Goal: Information Seeking & Learning: Learn about a topic

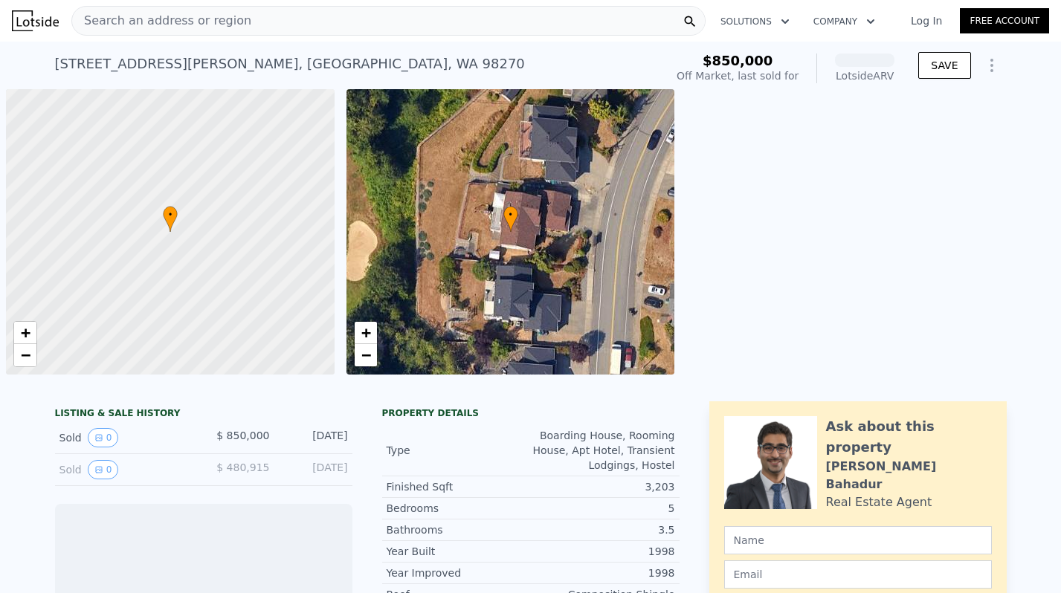
scroll to position [0, 6]
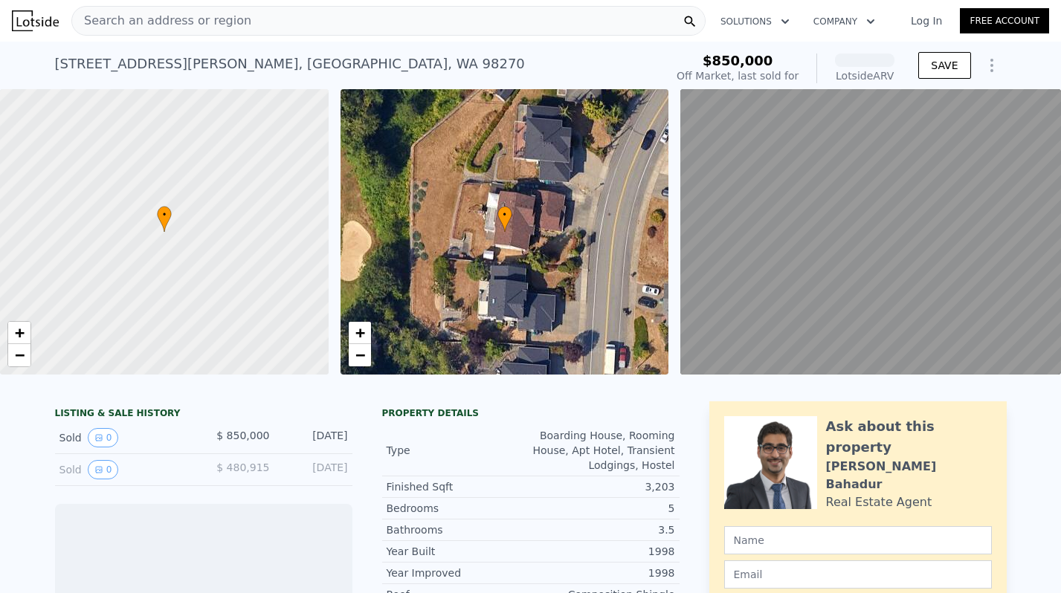
click at [284, 17] on div "Search an address or region" at bounding box center [388, 21] width 634 height 30
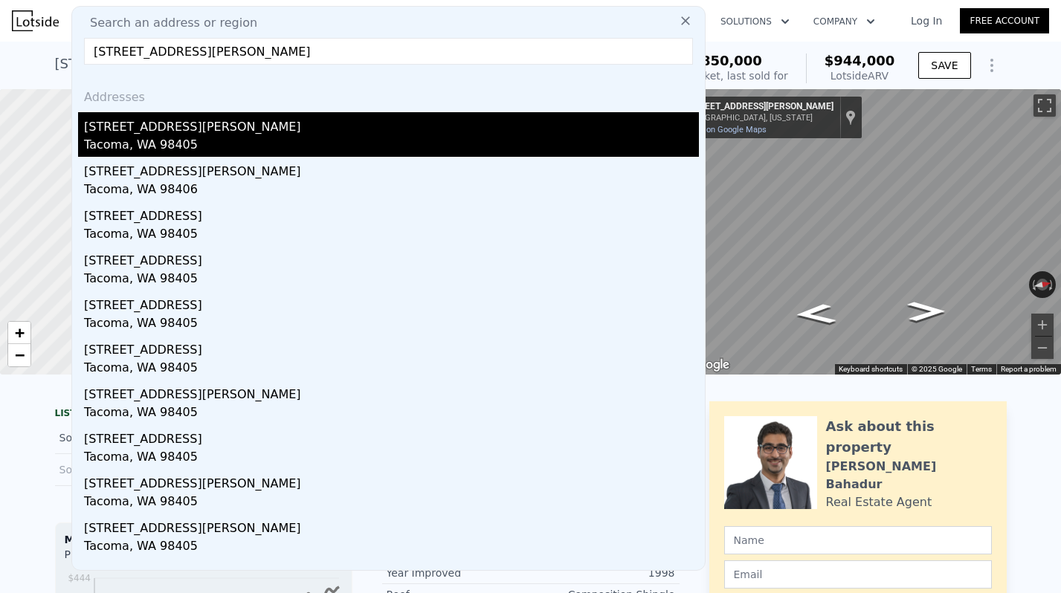
type input "[STREET_ADDRESS][PERSON_NAME]"
click at [163, 140] on div "Tacoma, WA 98405" at bounding box center [391, 146] width 615 height 21
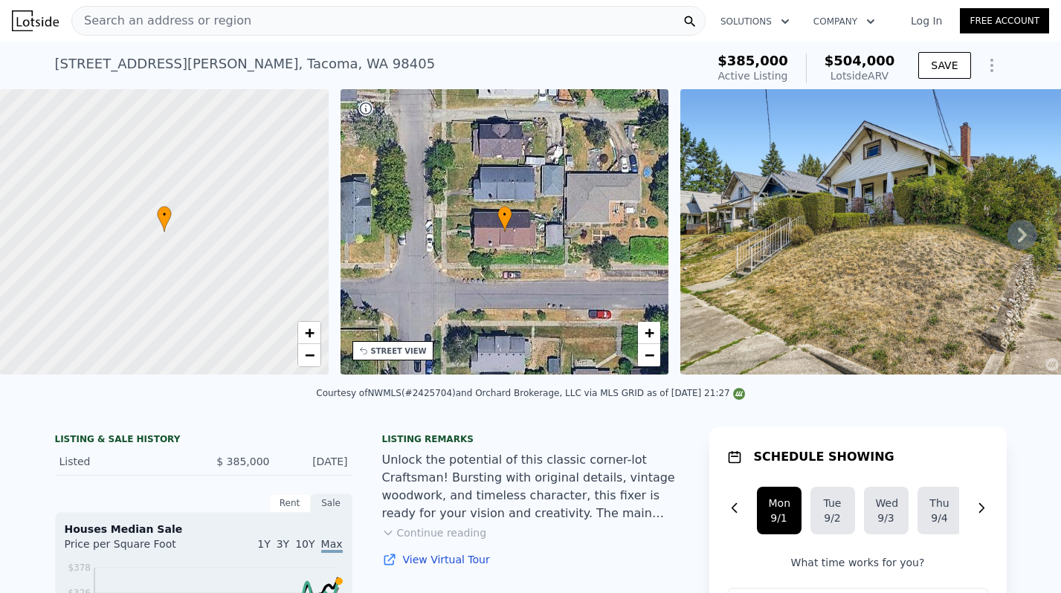
click at [150, 22] on span "Search an address or region" at bounding box center [161, 21] width 179 height 18
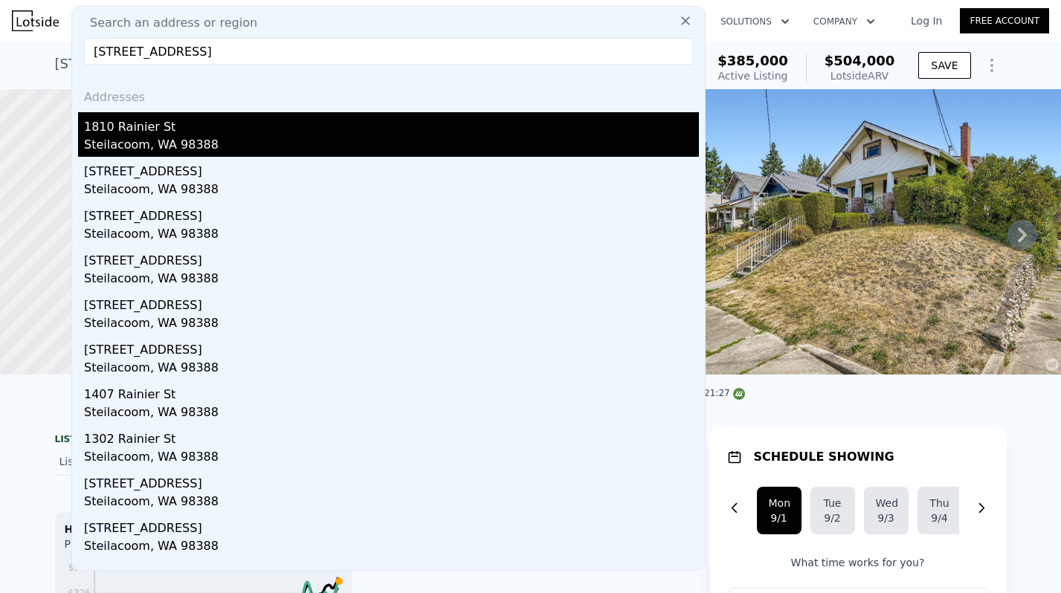
type input "[STREET_ADDRESS]"
click at [111, 127] on div "1810 Rainier St" at bounding box center [391, 124] width 615 height 24
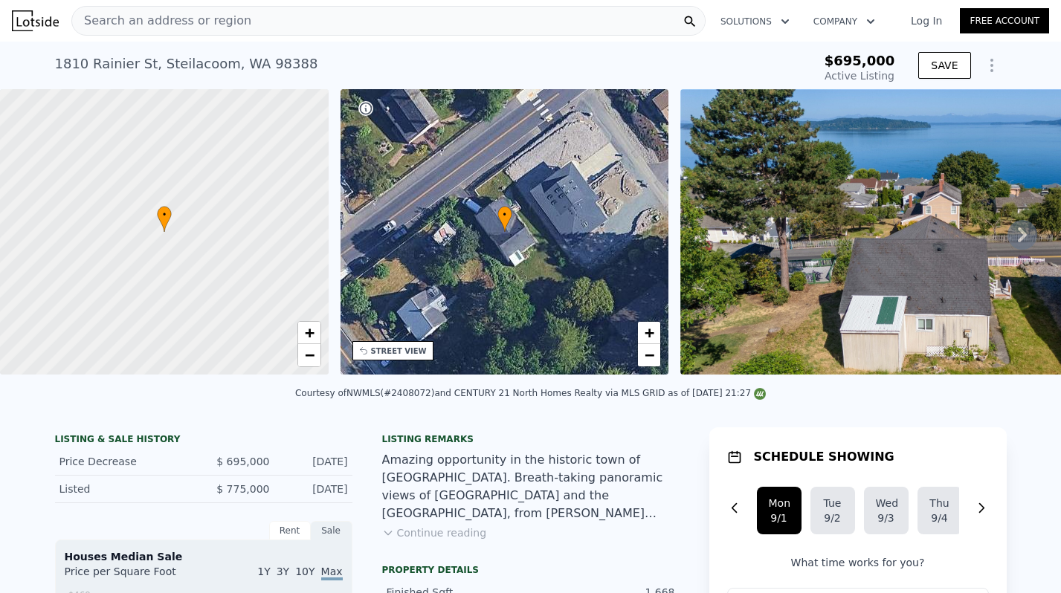
click at [395, 21] on div "Search an address or region" at bounding box center [388, 21] width 634 height 30
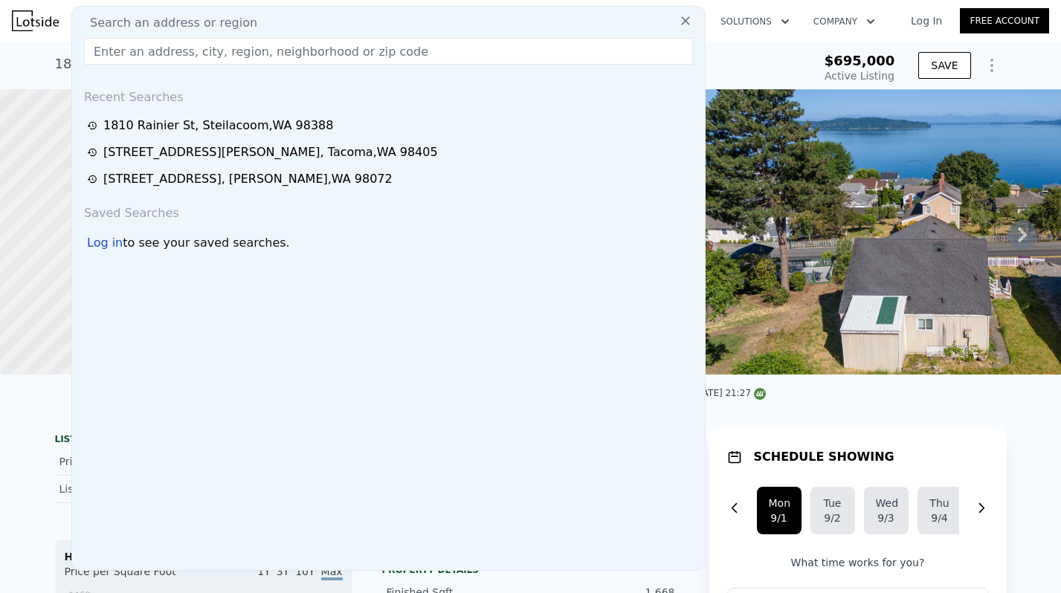
type input "[STREET_ADDRESS]"
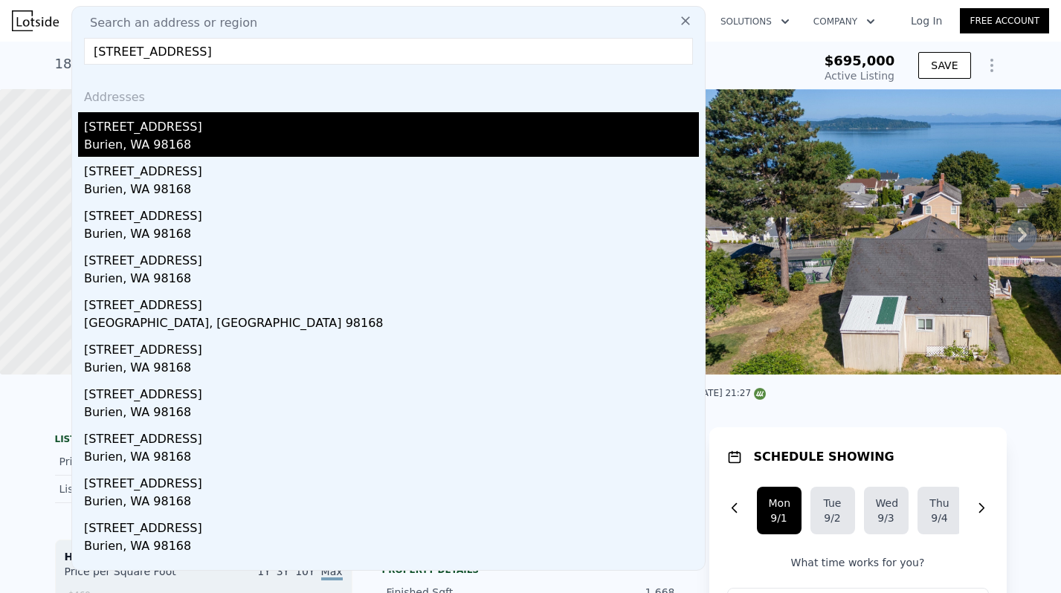
click at [188, 134] on div "[STREET_ADDRESS]" at bounding box center [391, 124] width 615 height 24
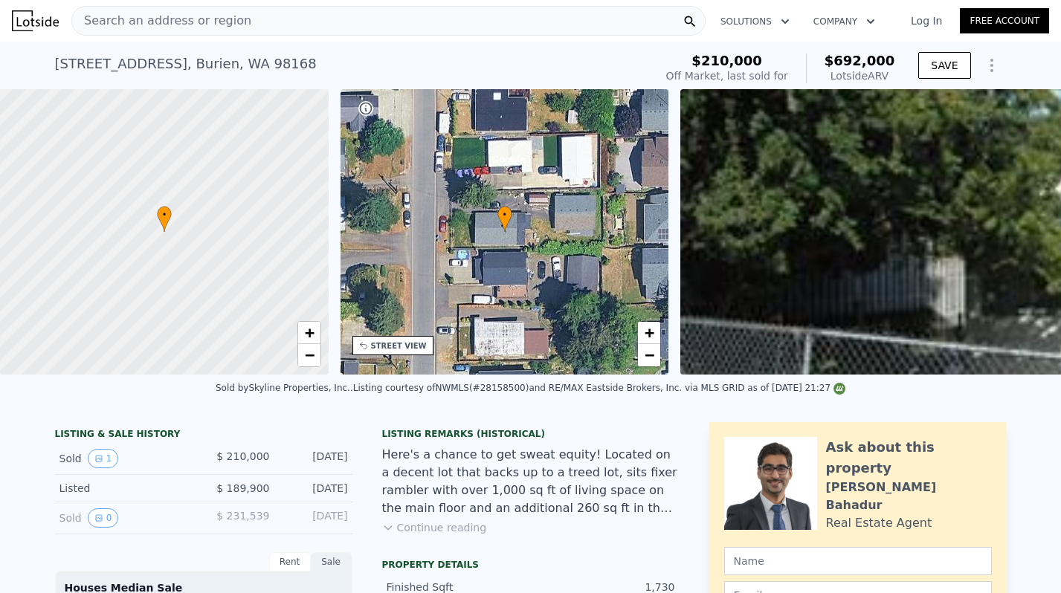
click at [107, 18] on span "Search an address or region" at bounding box center [161, 21] width 179 height 18
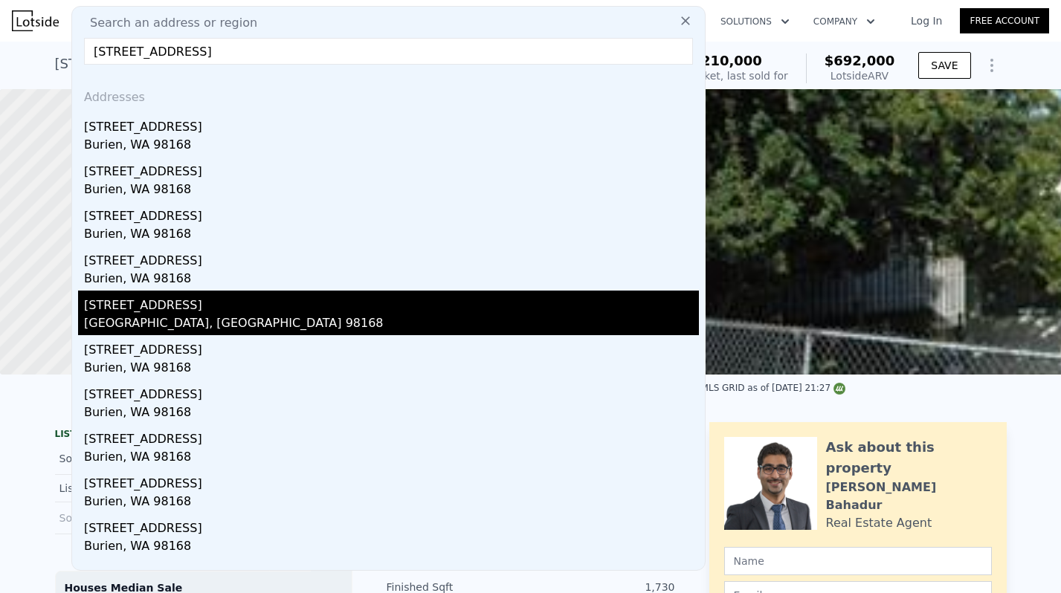
type input "[STREET_ADDRESS]"
click at [129, 317] on div "[GEOGRAPHIC_DATA], [GEOGRAPHIC_DATA] 98168" at bounding box center [391, 324] width 615 height 21
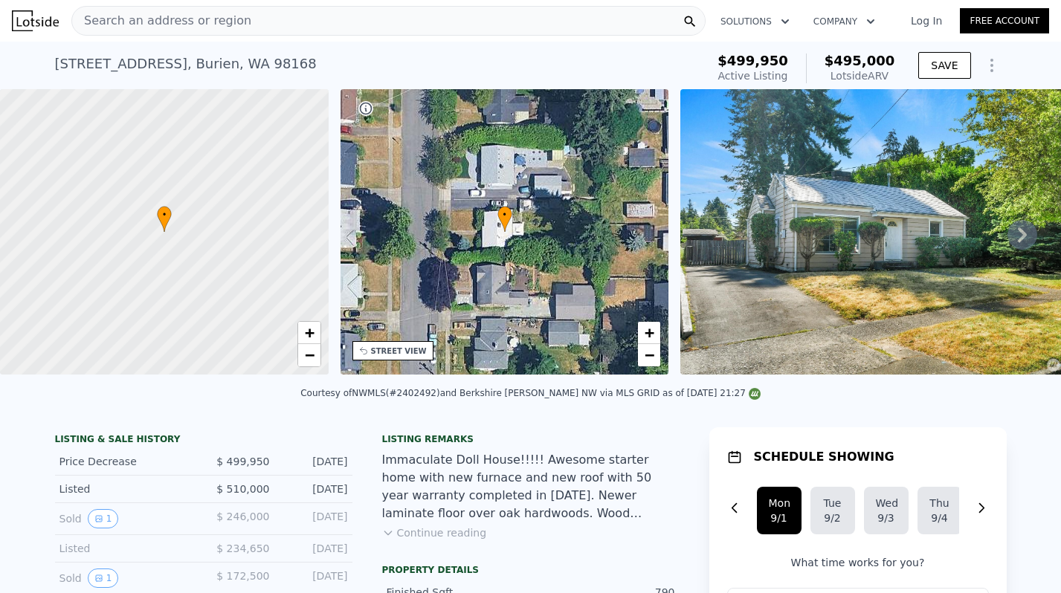
click at [265, 16] on div "Search an address or region" at bounding box center [388, 21] width 634 height 30
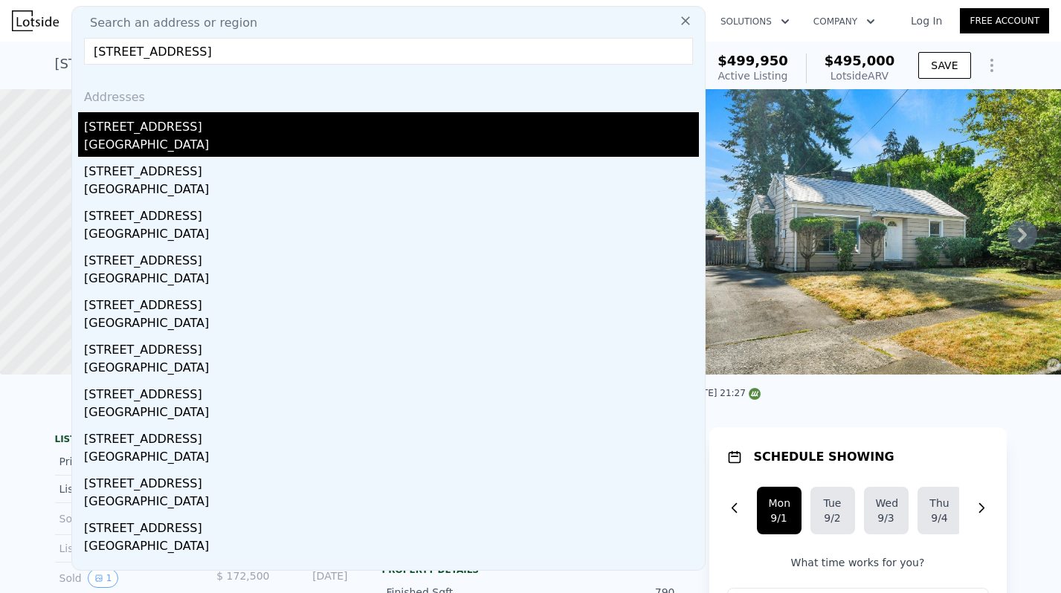
type input "[STREET_ADDRESS]"
click at [204, 129] on div "[STREET_ADDRESS]" at bounding box center [391, 124] width 615 height 24
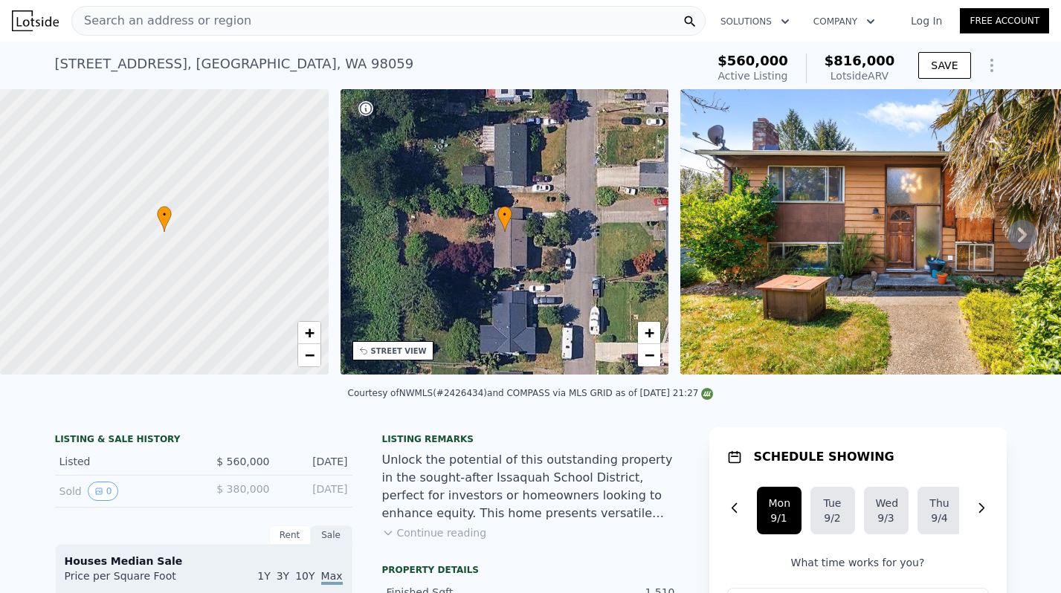
click at [221, 26] on span "Search an address or region" at bounding box center [161, 21] width 179 height 18
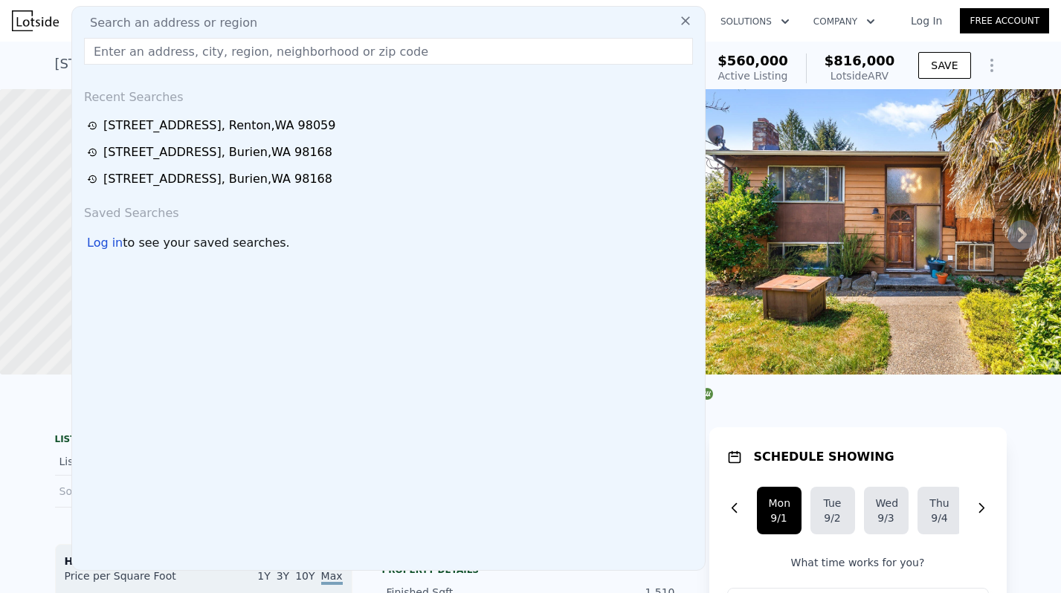
type input "[STREET_ADDRESS]"
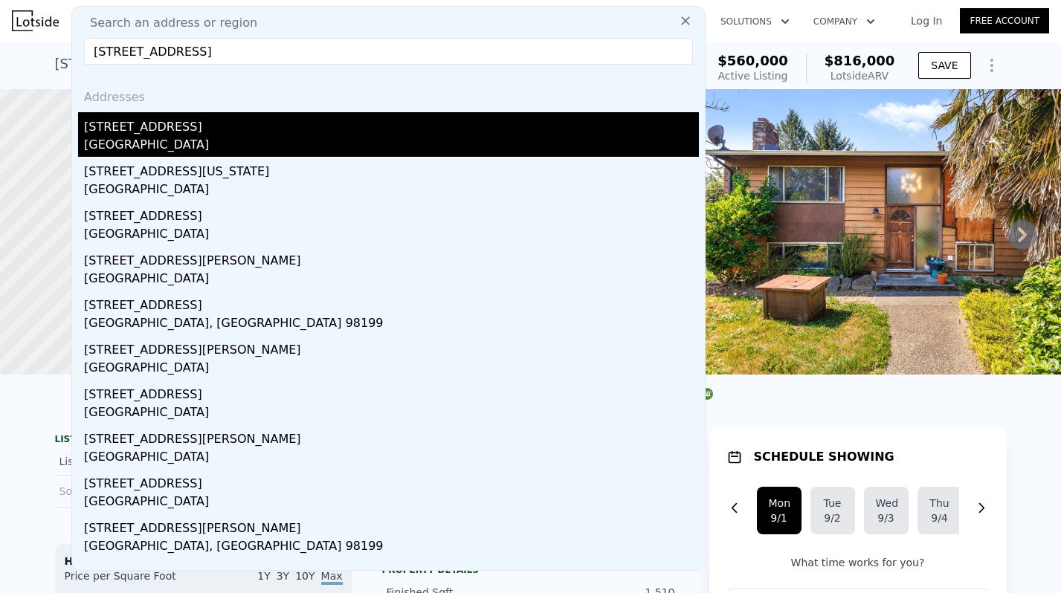
click at [166, 143] on div "[GEOGRAPHIC_DATA]" at bounding box center [391, 146] width 615 height 21
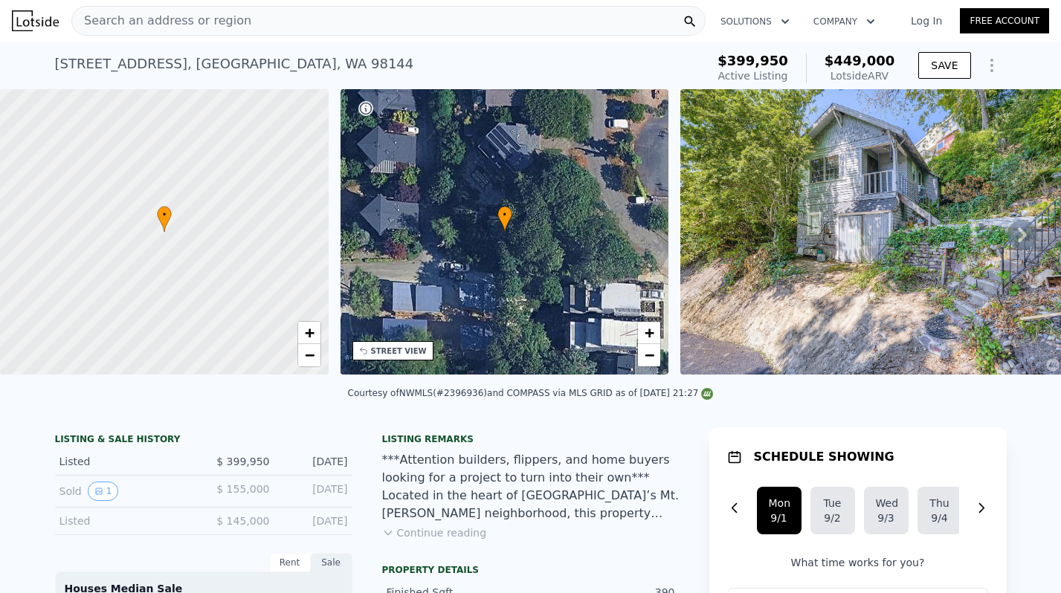
click at [276, 21] on div "Search an address or region" at bounding box center [388, 21] width 634 height 30
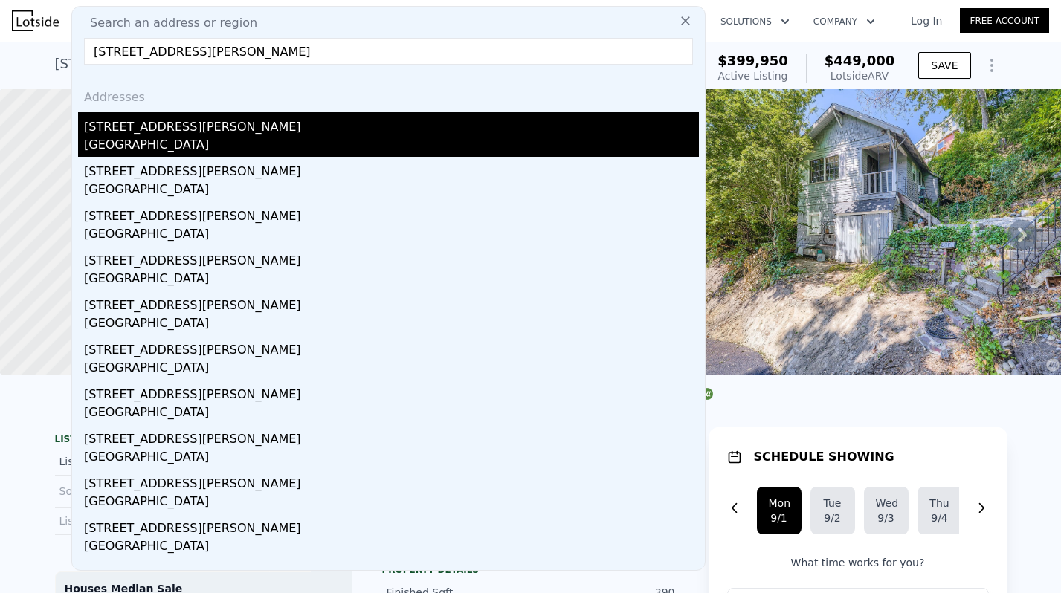
type input "[STREET_ADDRESS][PERSON_NAME]"
click at [174, 126] on div "[STREET_ADDRESS][PERSON_NAME]" at bounding box center [391, 124] width 615 height 24
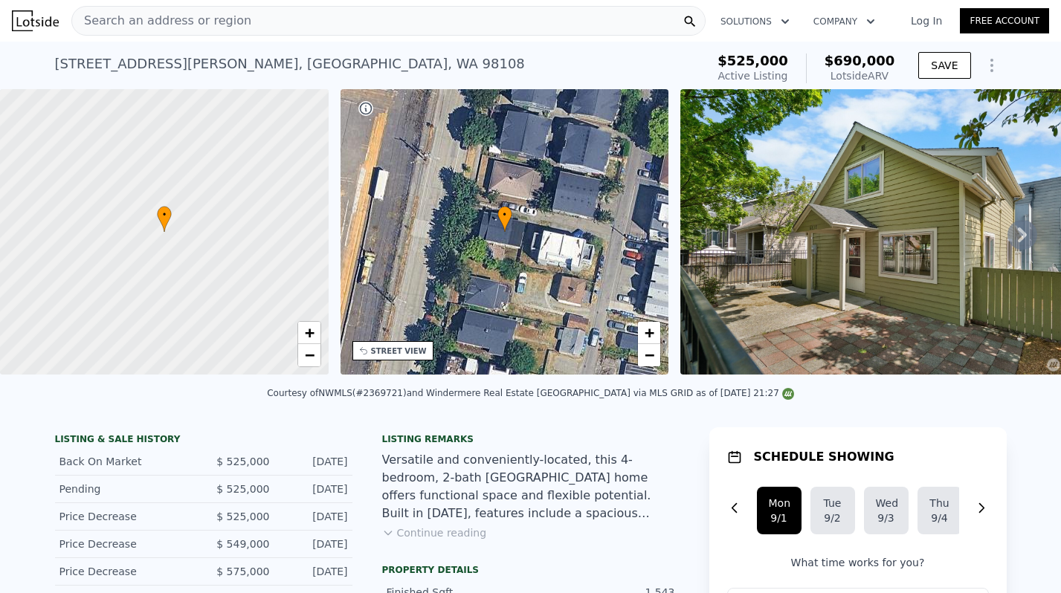
click at [175, 28] on span "Search an address or region" at bounding box center [161, 21] width 179 height 18
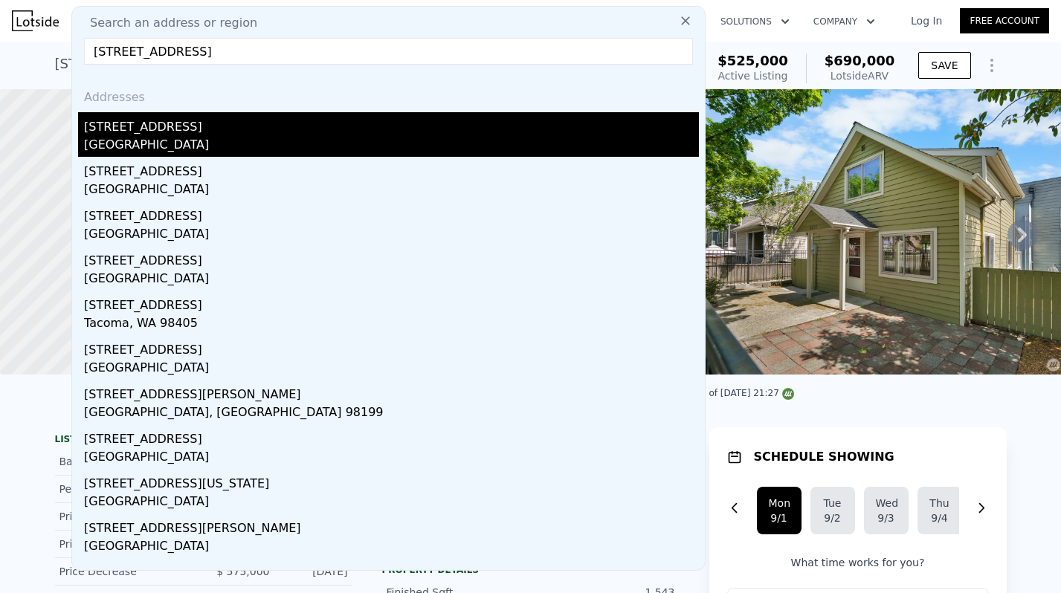
type input "[STREET_ADDRESS]"
click at [117, 128] on div "[STREET_ADDRESS]" at bounding box center [391, 124] width 615 height 24
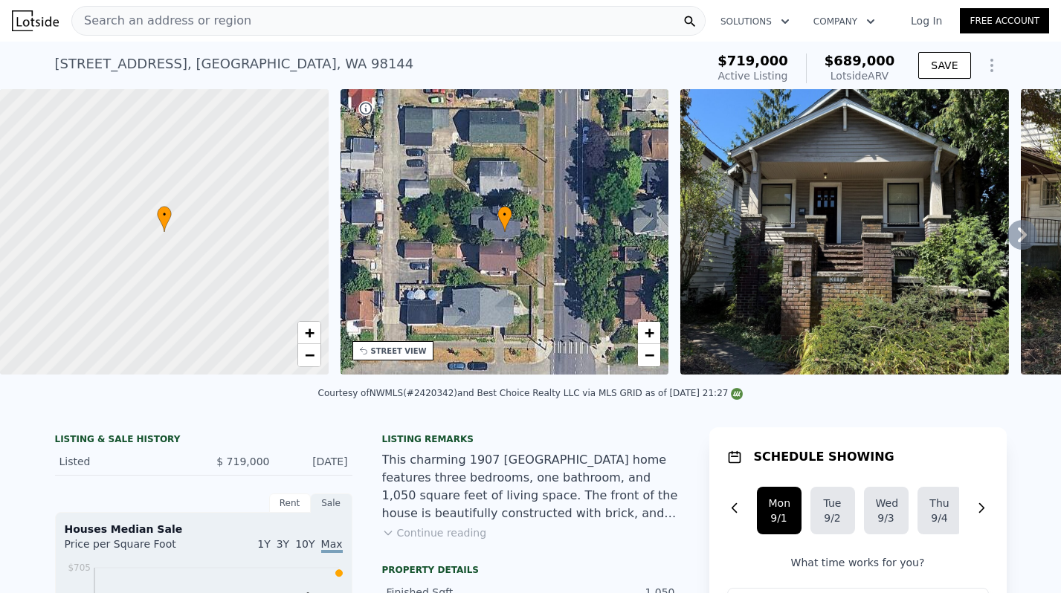
click at [220, 24] on span "Search an address or region" at bounding box center [161, 21] width 179 height 18
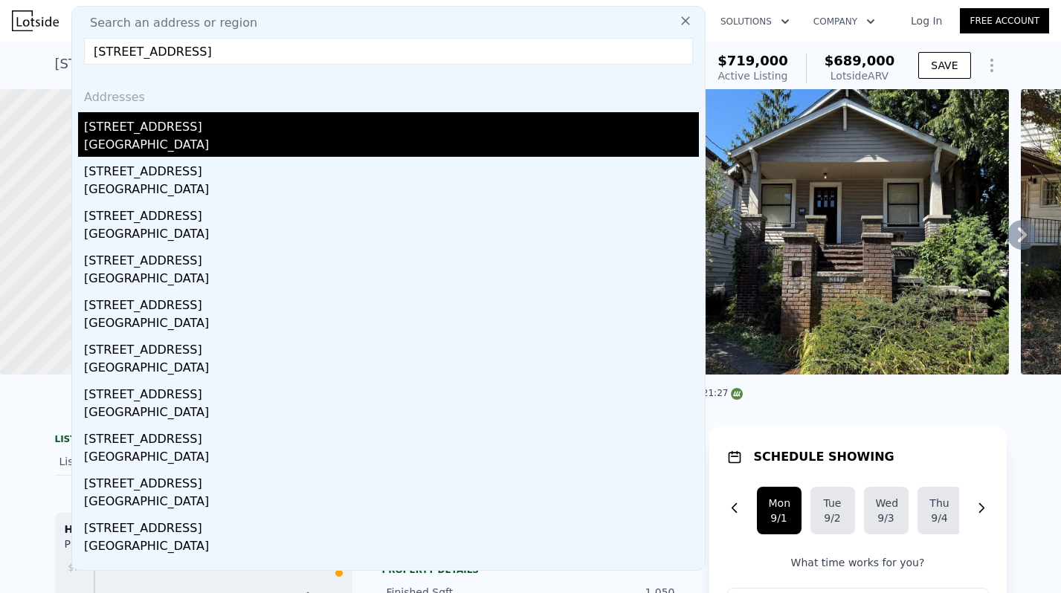
type input "[STREET_ADDRESS]"
click at [168, 128] on div "[STREET_ADDRESS]" at bounding box center [391, 124] width 615 height 24
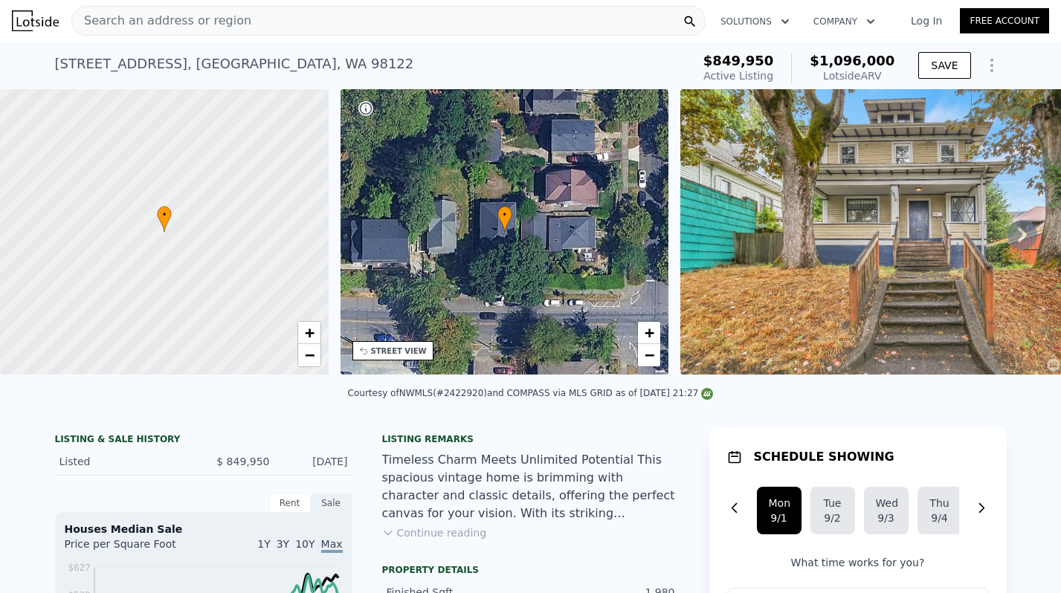
click at [291, 22] on div "Search an address or region" at bounding box center [388, 21] width 634 height 30
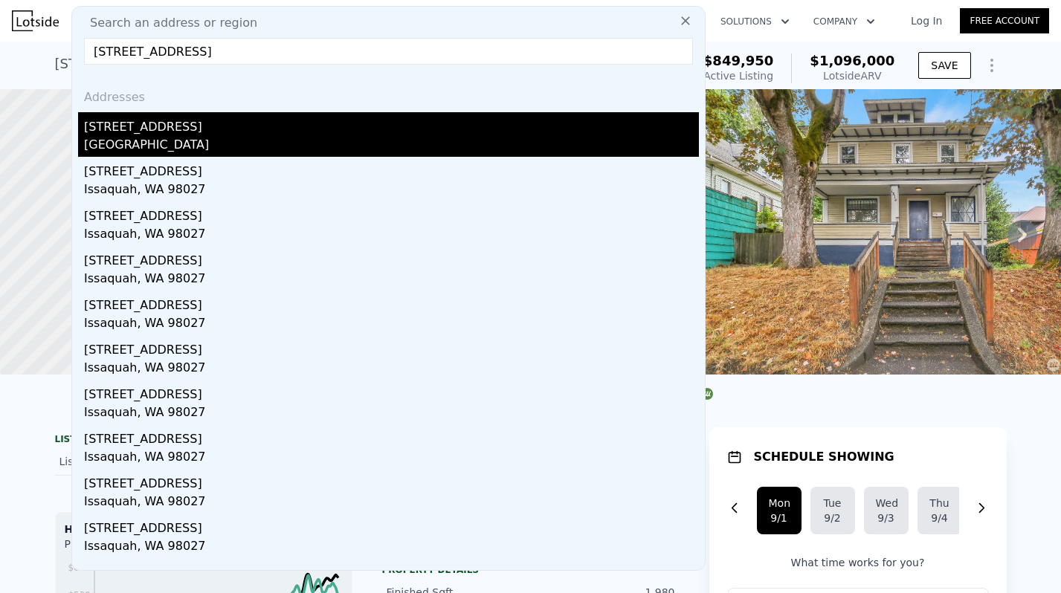
type input "[STREET_ADDRESS]"
click at [197, 129] on div "[STREET_ADDRESS]" at bounding box center [391, 124] width 615 height 24
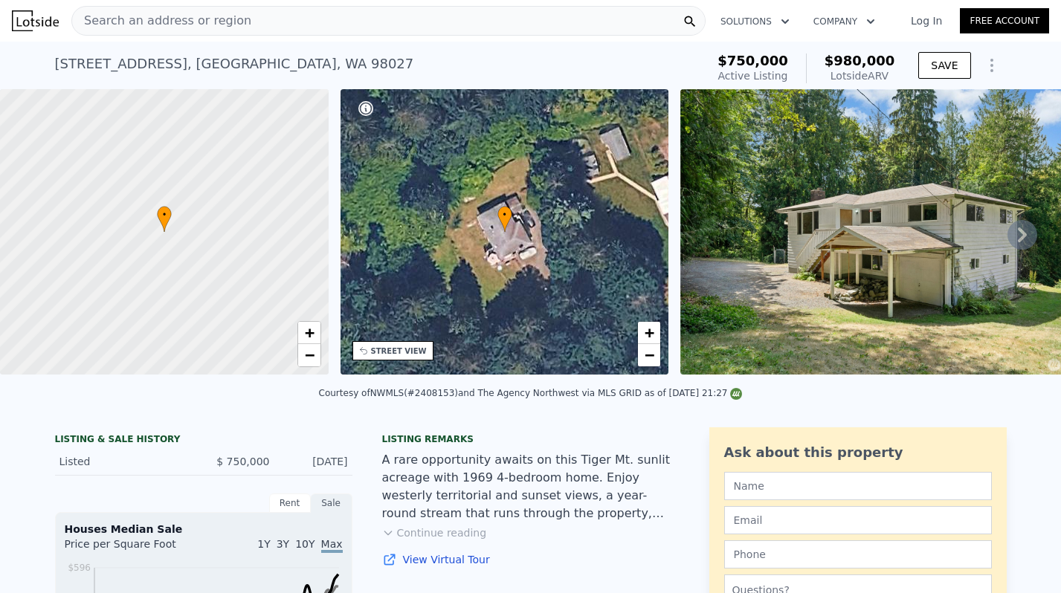
click at [410, 19] on div "Search an address or region" at bounding box center [388, 21] width 634 height 30
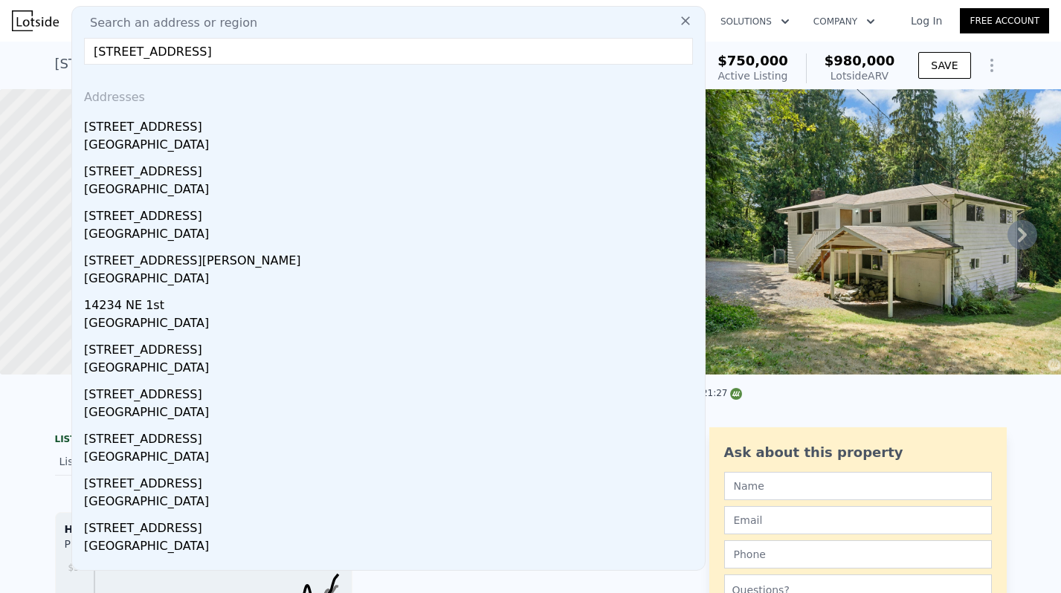
type input "[STREET_ADDRESS]"
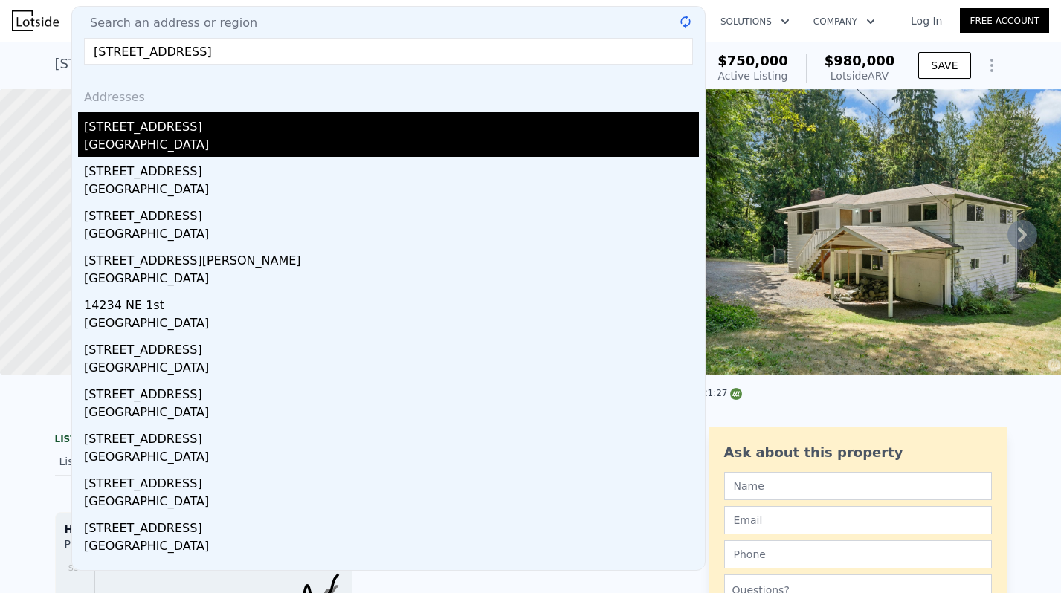
click at [166, 127] on div "[STREET_ADDRESS]" at bounding box center [391, 124] width 615 height 24
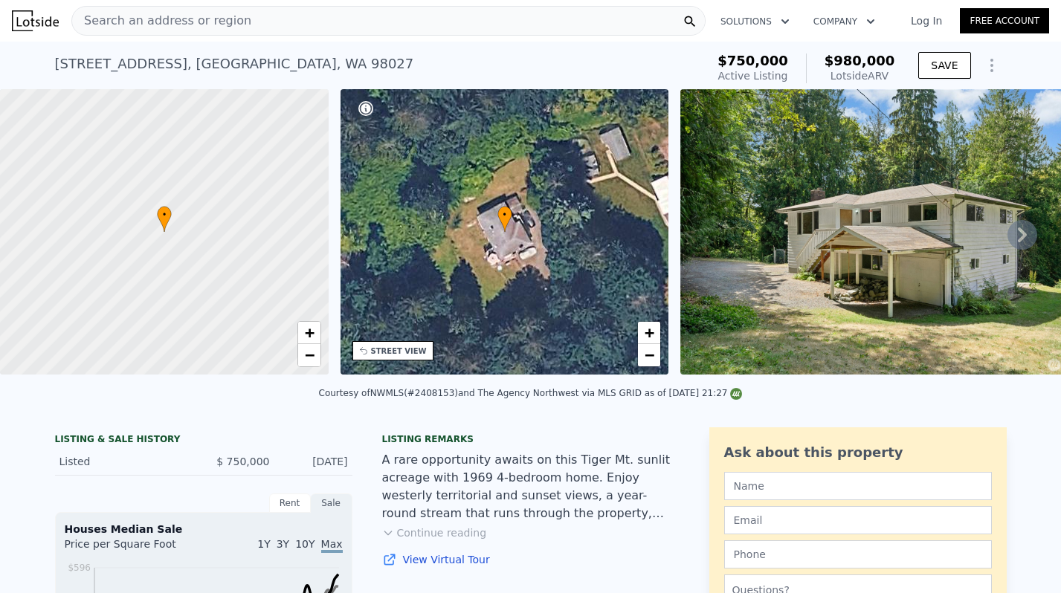
type input "5"
type input "1550"
type input "2682"
type input "7475"
type input "14800"
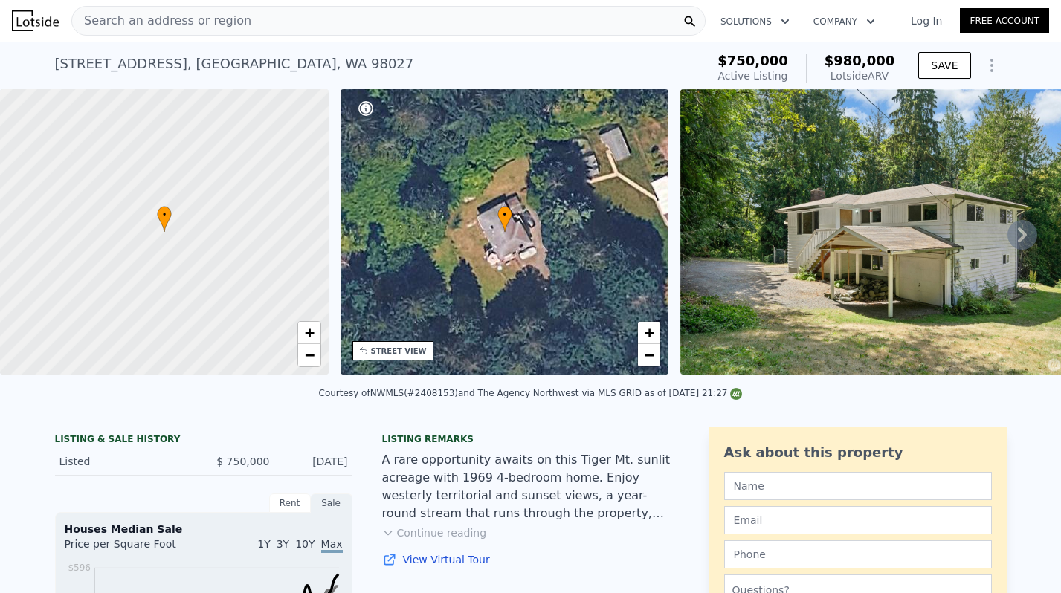
type input "$ 1,658,000"
type input "8"
type input "$ 312,016"
